Goal: Information Seeking & Learning: Find specific fact

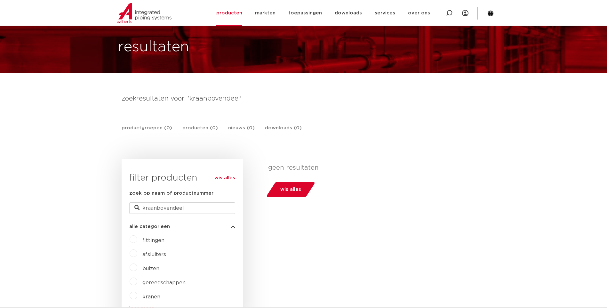
scroll to position [64, 0]
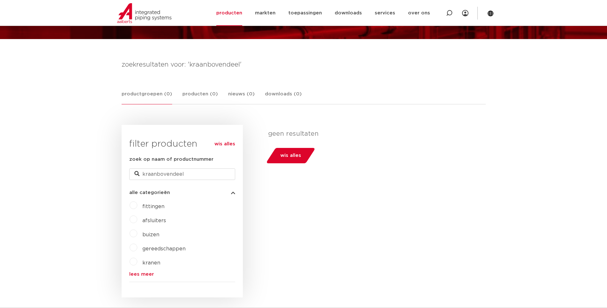
click at [147, 262] on span "kranen" at bounding box center [151, 262] width 18 height 5
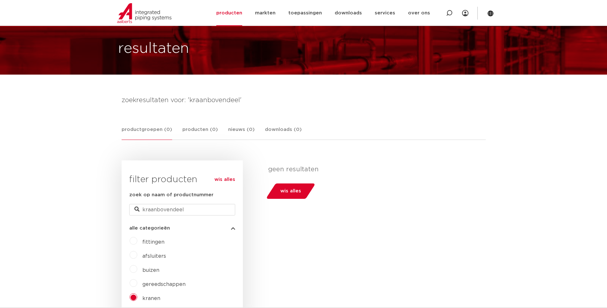
scroll to position [64, 0]
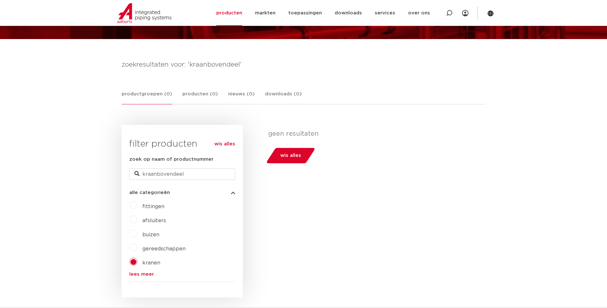
click at [155, 218] on span "afsluiters" at bounding box center [154, 220] width 24 height 5
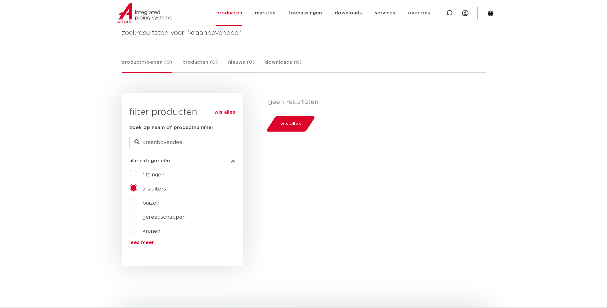
scroll to position [96, 0]
click at [150, 241] on link "lees meer" at bounding box center [182, 242] width 106 height 5
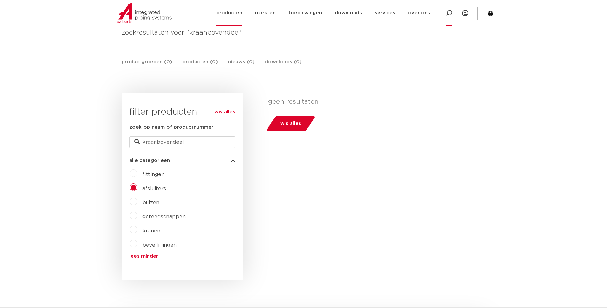
click at [448, 13] on icon at bounding box center [449, 13] width 6 height 6
paste input "0410135"
type input "0410135"
click button "Zoeken" at bounding box center [0, 0] width 0 height 0
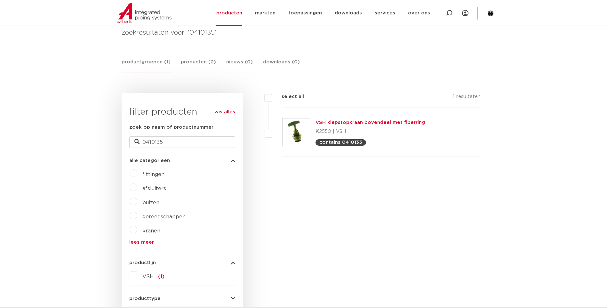
click at [374, 124] on link "VSH klepstopkraan bovendeel met fiberring" at bounding box center [370, 122] width 109 height 5
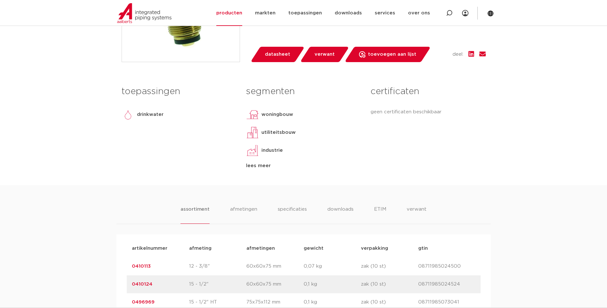
scroll to position [352, 0]
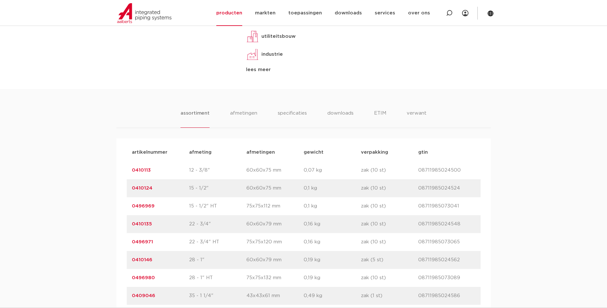
click at [138, 223] on link "0410135" at bounding box center [142, 223] width 20 height 5
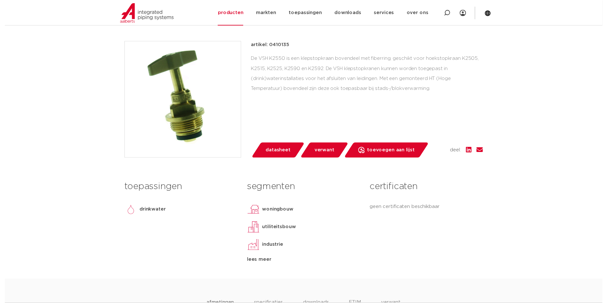
scroll to position [160, 0]
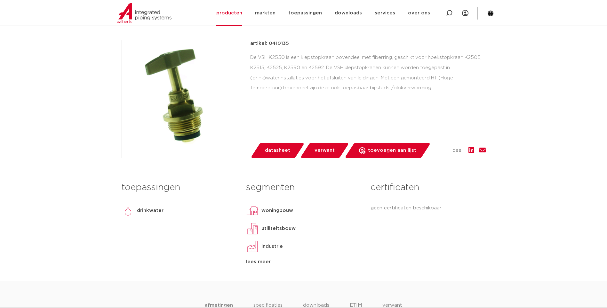
click at [283, 150] on span "datasheet" at bounding box center [277, 150] width 25 height 10
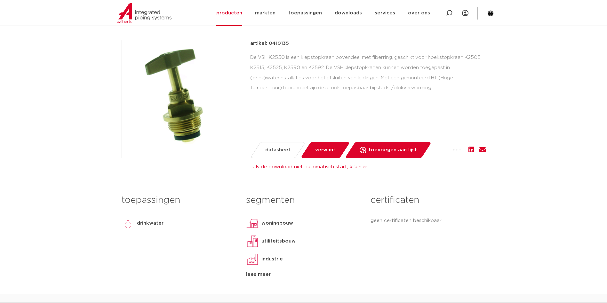
click at [332, 150] on span "verwant" at bounding box center [325, 150] width 20 height 10
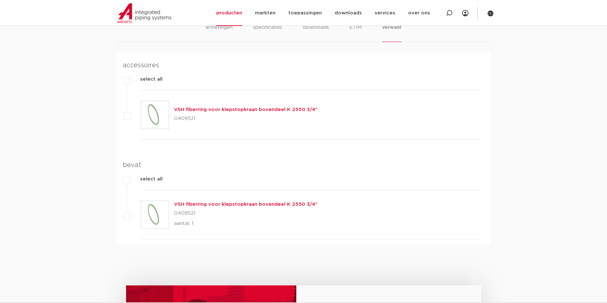
scroll to position [454, 0]
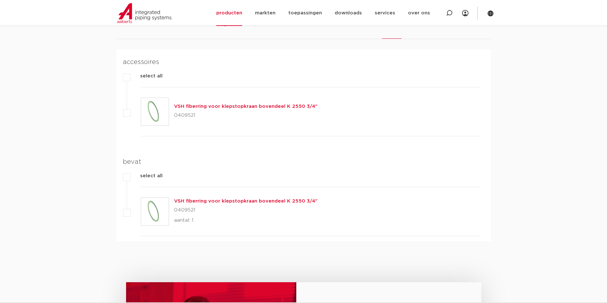
click at [220, 108] on link "VSH fiberring voor klepstopkraan bovendeel K 2550 3/4"" at bounding box center [245, 106] width 143 height 5
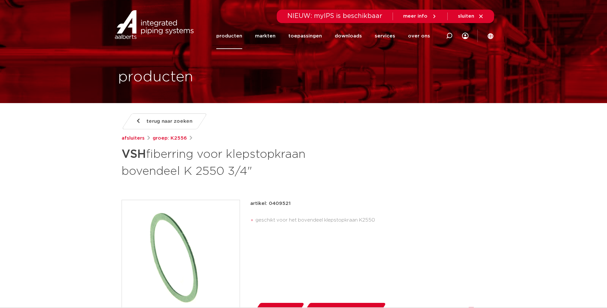
drag, startPoint x: 289, startPoint y: 203, endPoint x: 269, endPoint y: 206, distance: 20.6
click at [269, 206] on div "artikel: 0409521" at bounding box center [368, 204] width 236 height 8
drag, startPoint x: 269, startPoint y: 206, endPoint x: 276, endPoint y: 203, distance: 7.7
copy p "0409521"
